Goal: Navigation & Orientation: Find specific page/section

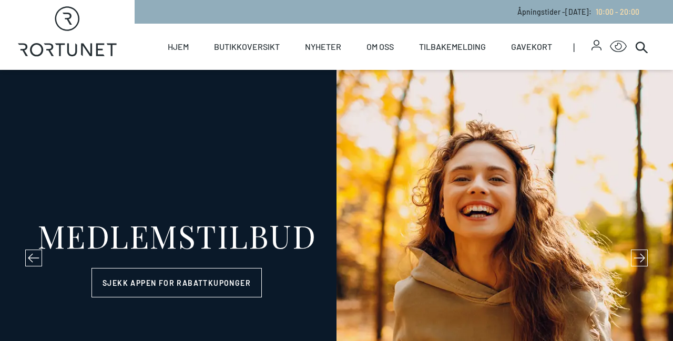
select select "NO"
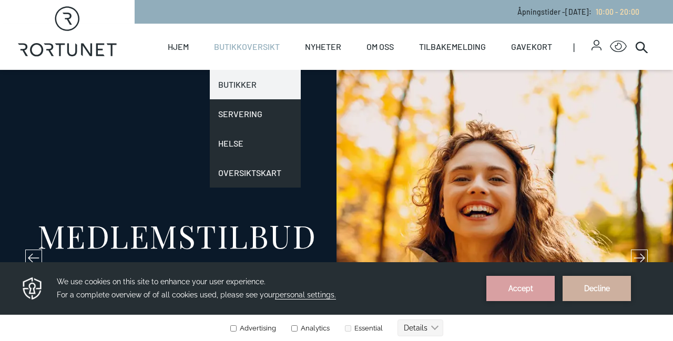
click at [234, 81] on link "Butikker" at bounding box center [255, 84] width 91 height 29
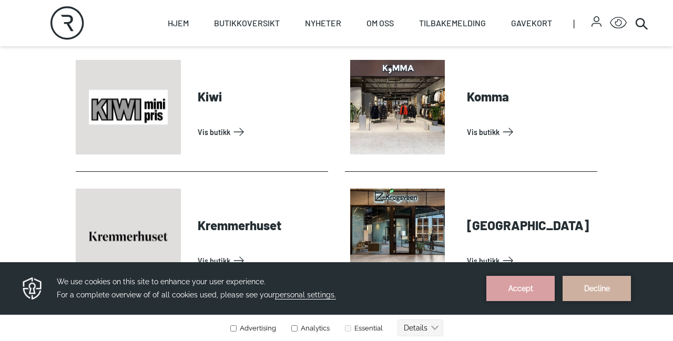
scroll to position [1598, 0]
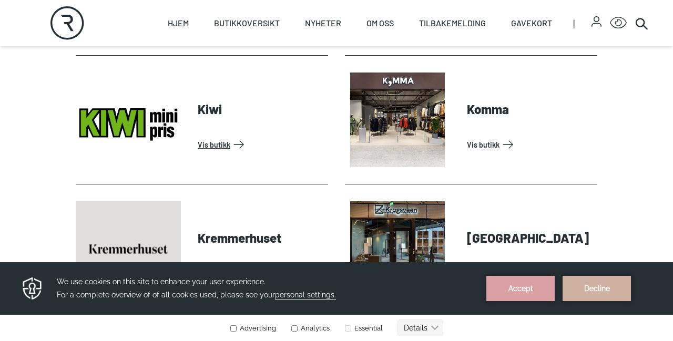
click at [223, 143] on link "Vis butikk" at bounding box center [261, 144] width 126 height 17
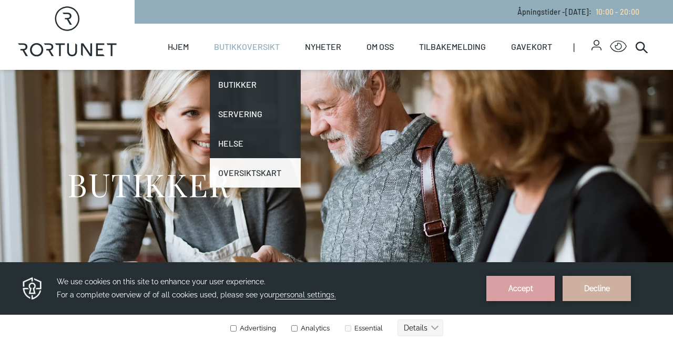
click at [247, 171] on link "Oversiktskart" at bounding box center [255, 172] width 91 height 29
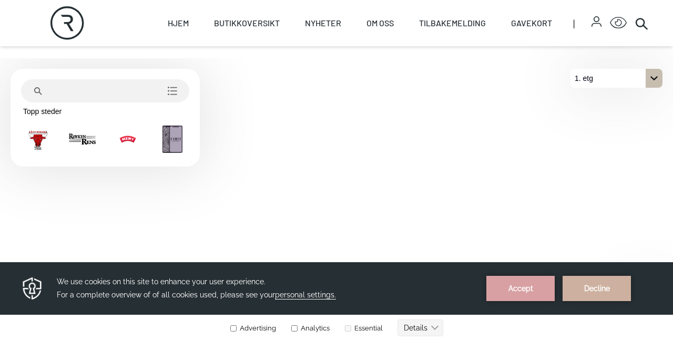
scroll to position [347, 0]
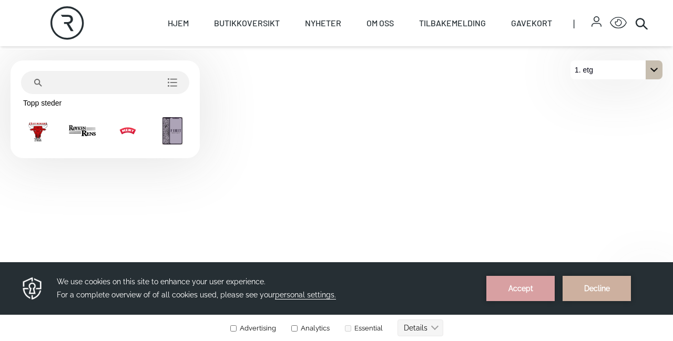
click at [653, 69] on icon "På 1. etg. Klikk for å velge en annen etasje." at bounding box center [654, 70] width 8 height 8
click at [629, 84] on button "2. etg" at bounding box center [616, 88] width 92 height 19
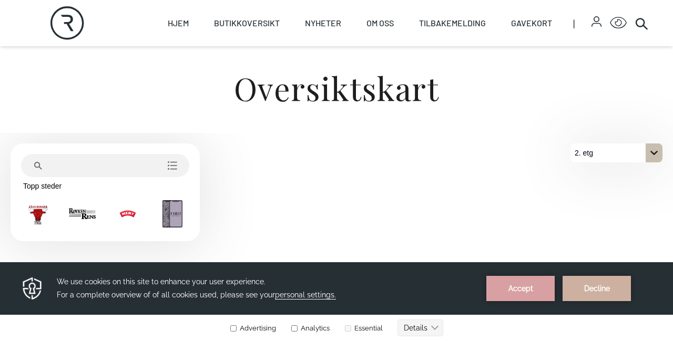
scroll to position [230, 0]
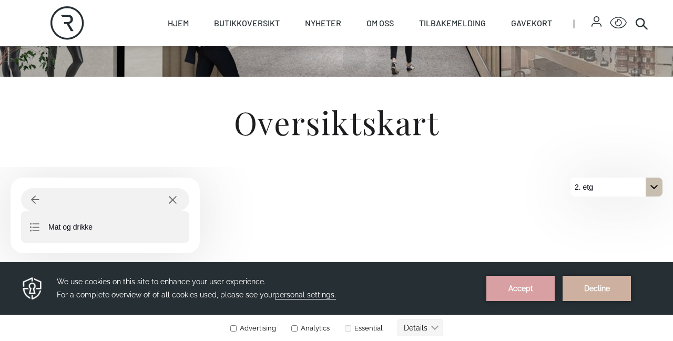
click at [76, 227] on p "Mat og drikke" at bounding box center [70, 227] width 44 height 11
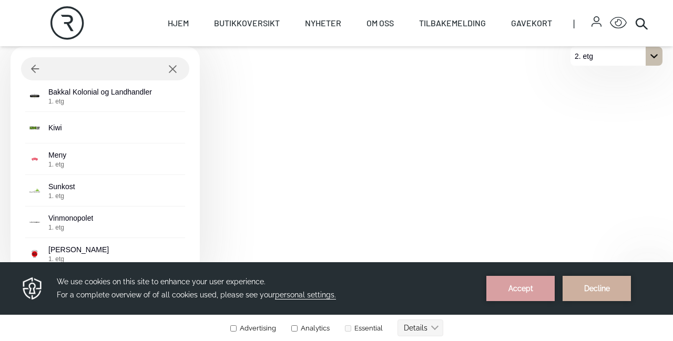
scroll to position [363, 0]
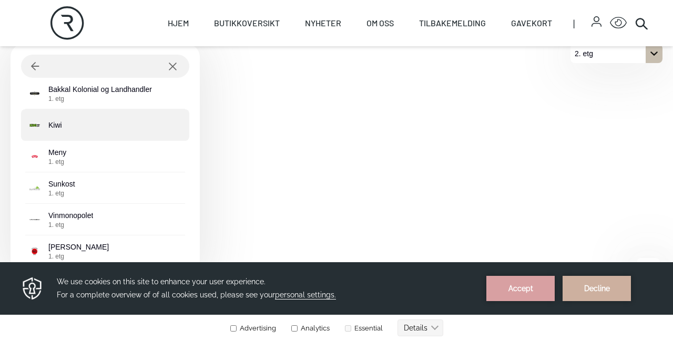
click at [104, 119] on div "Kiwi" at bounding box center [105, 125] width 168 height 32
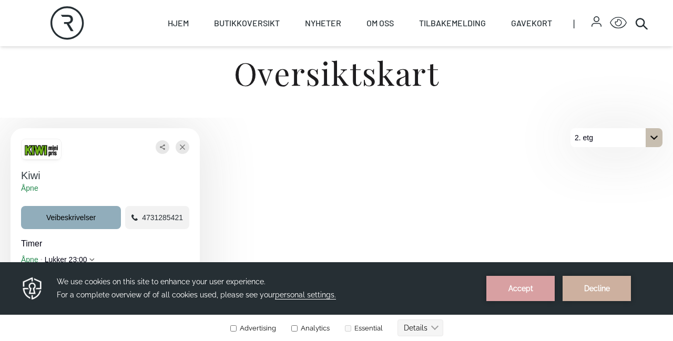
scroll to position [277, 0]
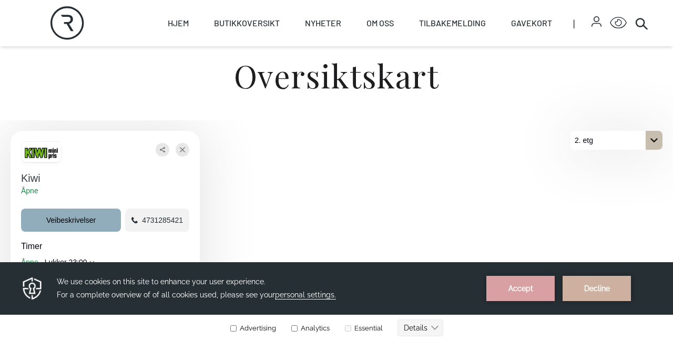
click at [654, 140] on icon "På 2. etg. Klikk for å velge en annen etasje." at bounding box center [654, 140] width 8 height 8
click at [612, 177] on button "1. etg" at bounding box center [616, 178] width 92 height 19
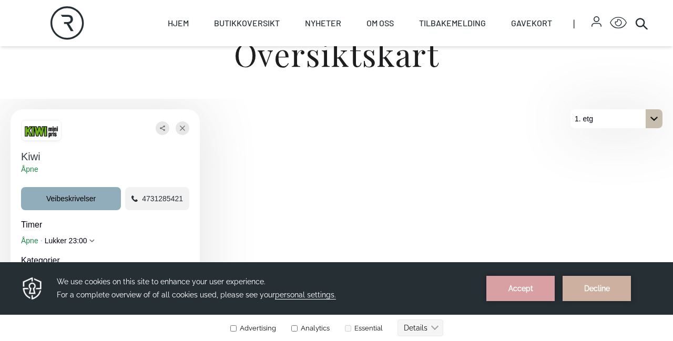
scroll to position [298, 0]
click at [59, 196] on span "Veibeskrivelser" at bounding box center [70, 199] width 49 height 11
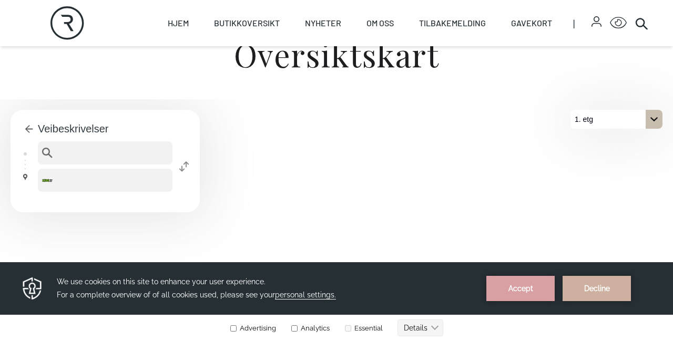
click at [186, 167] on icon "Bytt destinasjoner" at bounding box center [183, 166] width 9 height 10
click at [25, 122] on button "gå tilbake" at bounding box center [29, 128] width 17 height 17
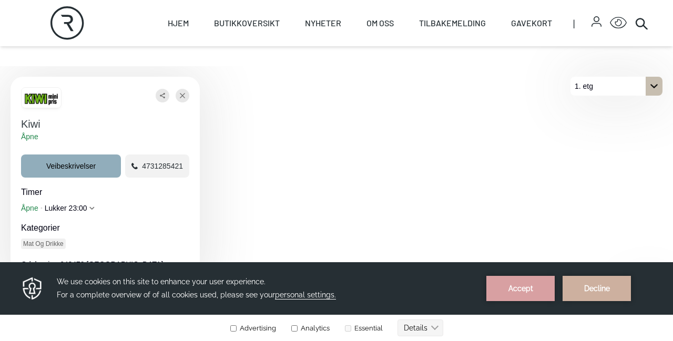
scroll to position [342, 0]
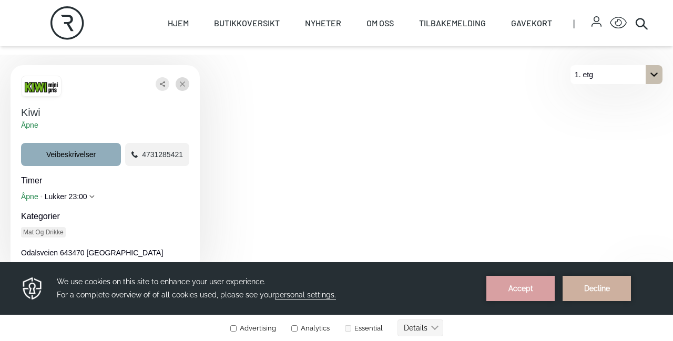
click at [183, 82] on icon "Lukke" at bounding box center [182, 84] width 5 height 19
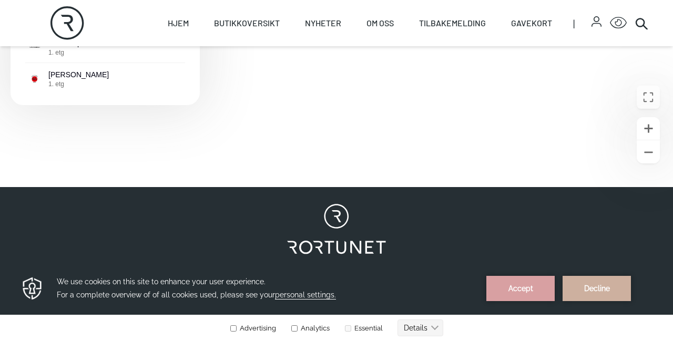
scroll to position [540, 0]
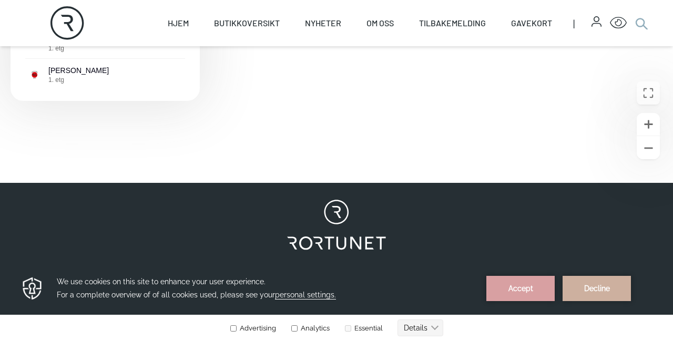
click at [641, 24] on icon at bounding box center [641, 23] width 13 height 13
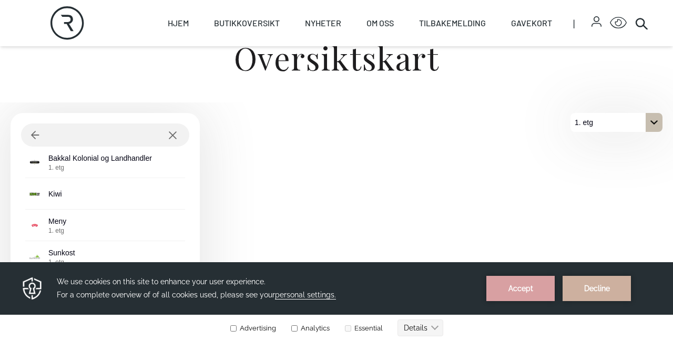
scroll to position [286, 0]
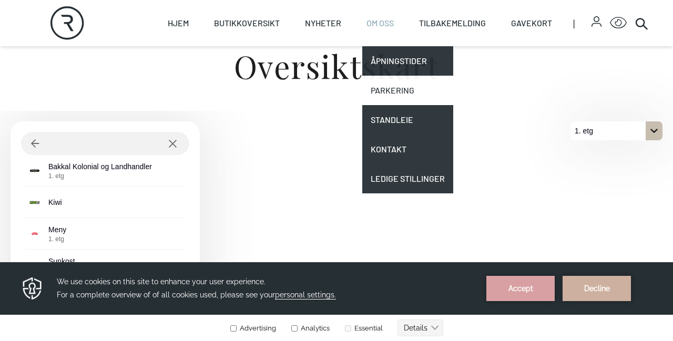
click at [390, 90] on link "Parkering" at bounding box center [407, 90] width 91 height 29
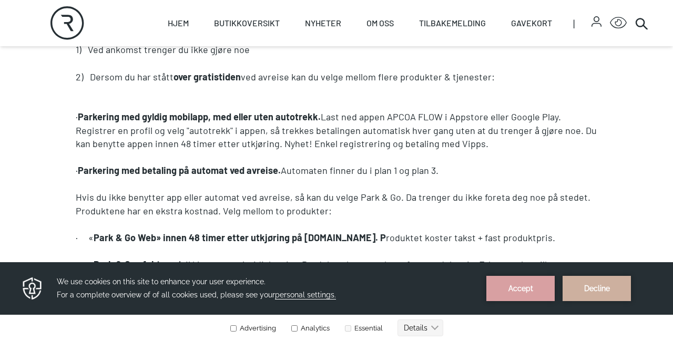
scroll to position [801, 0]
